Goal: Task Accomplishment & Management: Manage account settings

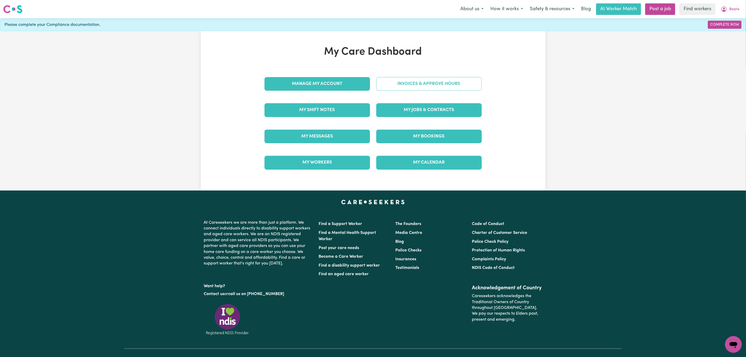
click at [408, 90] on link "Invoices & Approve Hours" at bounding box center [428, 84] width 105 height 14
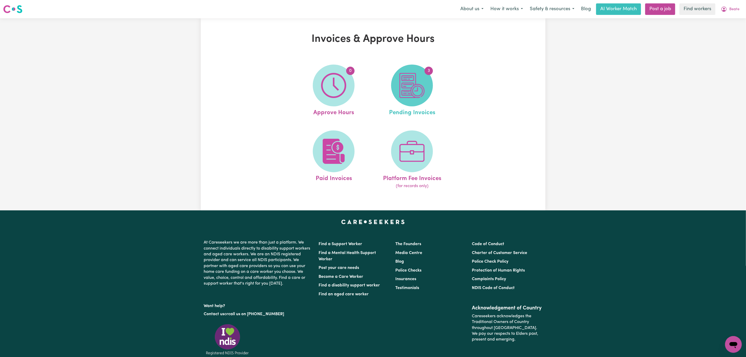
click at [401, 101] on span "3" at bounding box center [412, 85] width 42 height 42
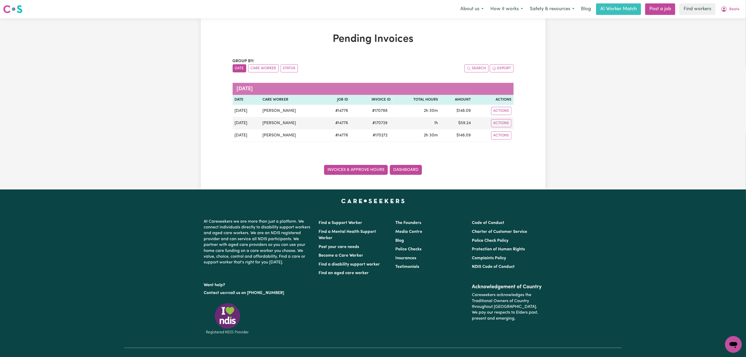
click at [332, 171] on link "Invoices & Approve Hours" at bounding box center [356, 170] width 64 height 10
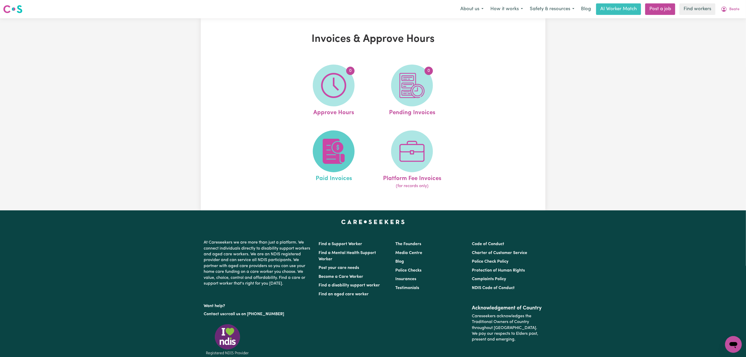
click at [323, 153] on img at bounding box center [333, 151] width 25 height 25
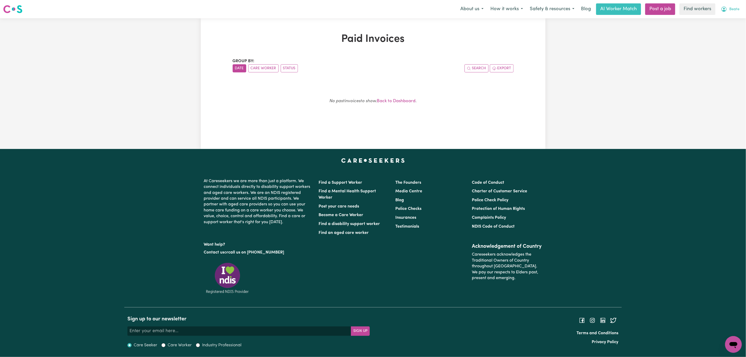
click at [739, 10] on button "Beate" at bounding box center [729, 9] width 25 height 11
click at [724, 18] on link "My Dashboard" at bounding box center [721, 20] width 41 height 10
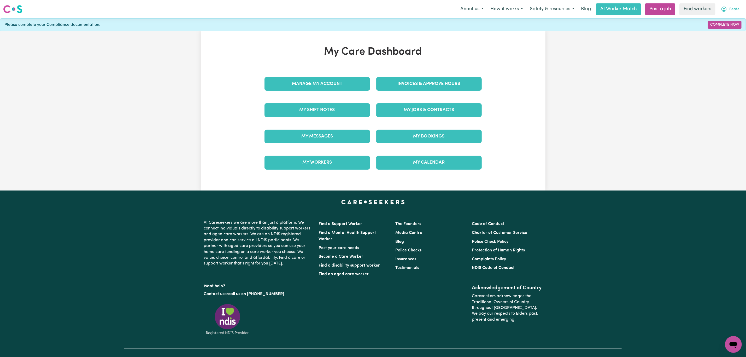
drag, startPoint x: 731, startPoint y: 8, endPoint x: 731, endPoint y: 12, distance: 3.9
click at [731, 8] on span "Beate" at bounding box center [734, 10] width 10 height 6
click at [728, 33] on link "Logout" at bounding box center [721, 30] width 41 height 10
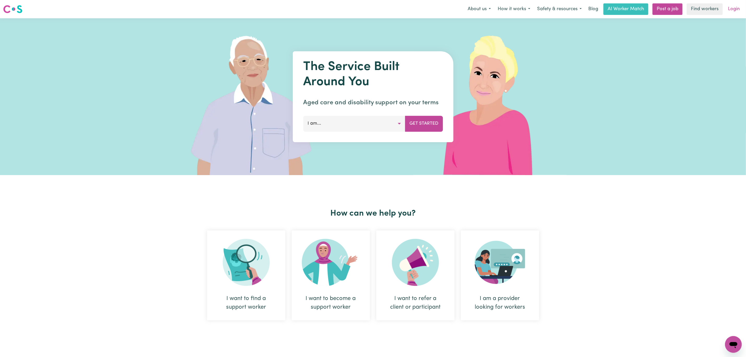
click at [735, 10] on link "Login" at bounding box center [734, 8] width 18 height 11
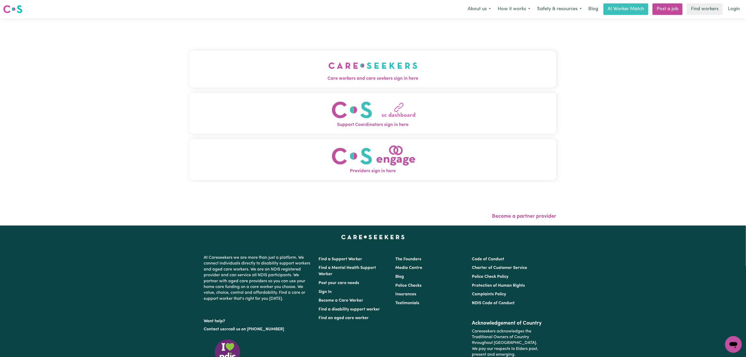
drag, startPoint x: 305, startPoint y: 65, endPoint x: 301, endPoint y: 72, distance: 7.1
click at [305, 65] on button "Care workers and care seekers sign in here" at bounding box center [372, 69] width 367 height 37
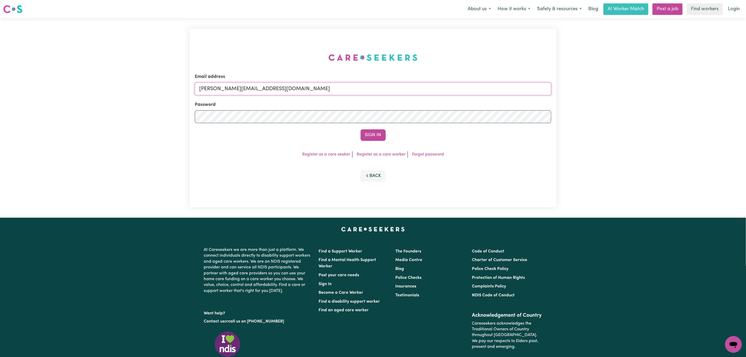
click at [227, 88] on input "[PERSON_NAME][EMAIL_ADDRESS][DOMAIN_NAME]" at bounding box center [373, 88] width 356 height 13
drag, startPoint x: 226, startPoint y: 89, endPoint x: 402, endPoint y: 90, distance: 175.9
click at [402, 90] on input "[EMAIL_ADDRESS][PERSON_NAME][DOMAIN_NAME]" at bounding box center [373, 88] width 356 height 13
type input "superuser~[EMAIL_ADDRESS][DOMAIN_NAME]"
click at [366, 135] on button "Sign In" at bounding box center [372, 134] width 25 height 11
